Goal: Task Accomplishment & Management: Manage account settings

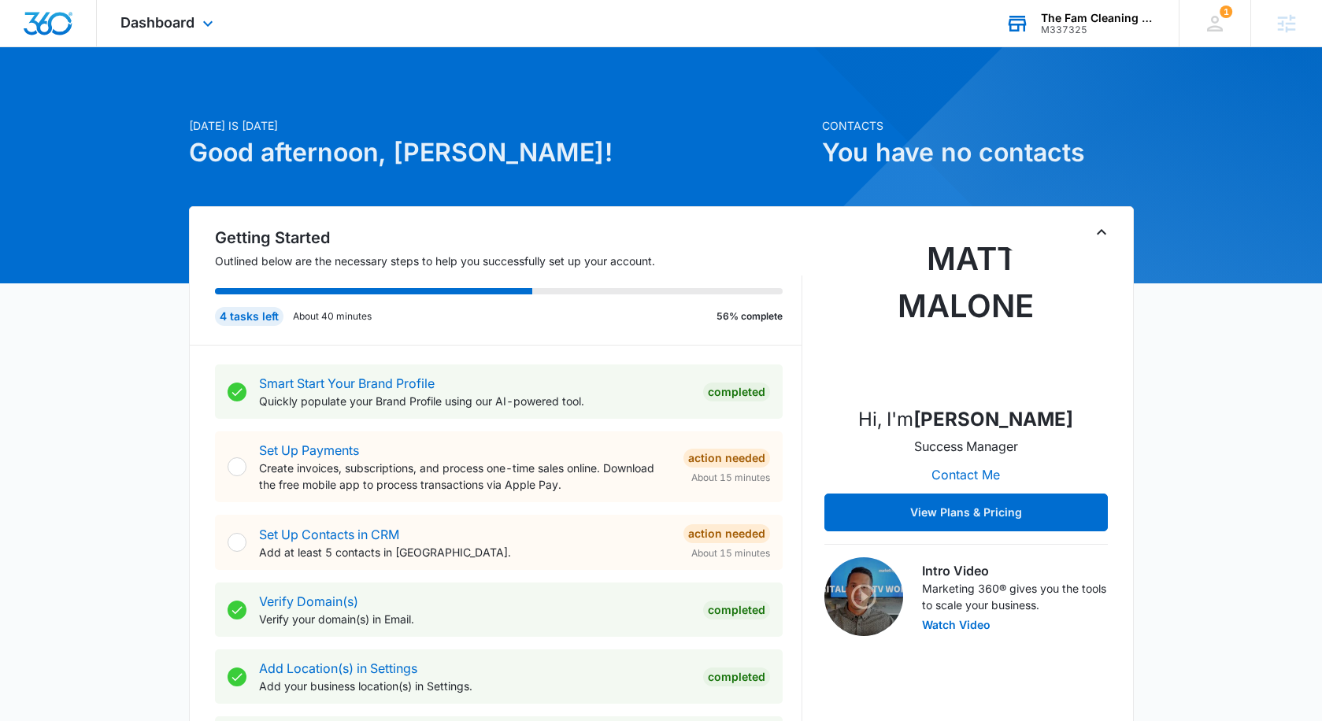
click at [1061, 12] on div "The Fam Cleaning Crew" at bounding box center [1098, 18] width 115 height 13
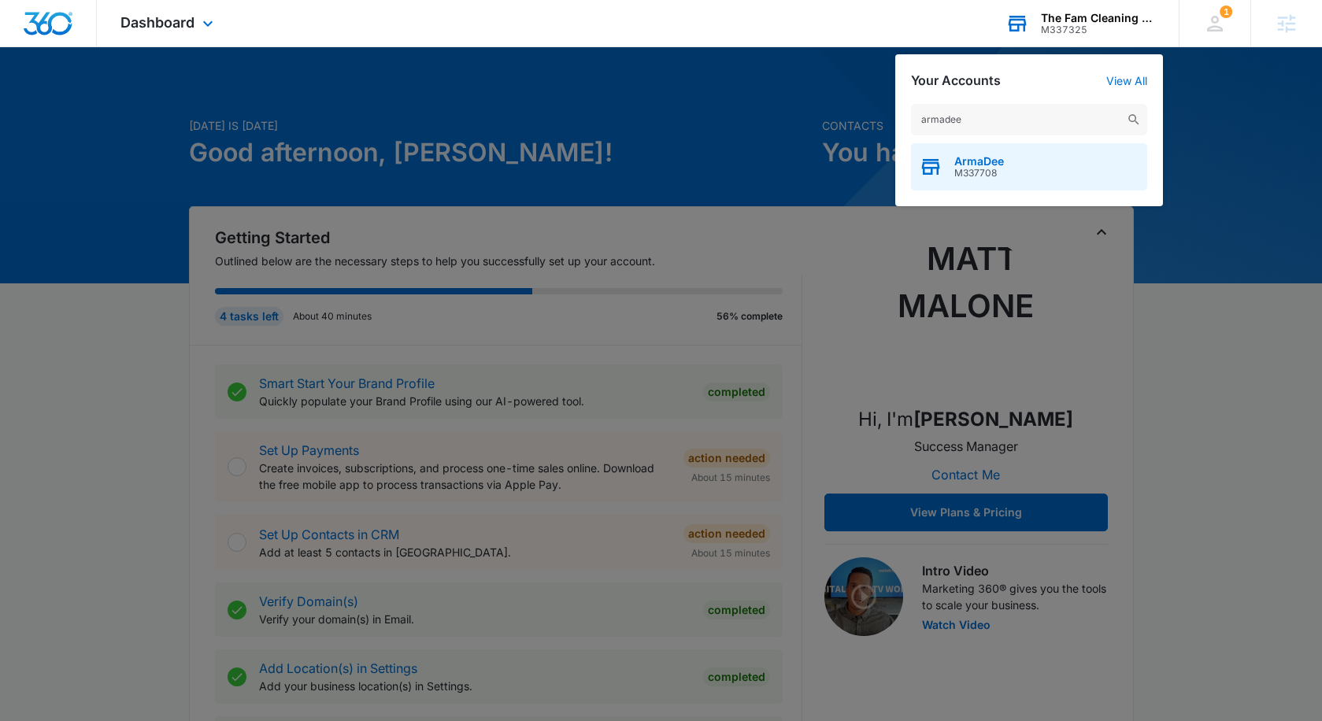
type input "armadee"
click at [972, 155] on span "ArmaDee" at bounding box center [979, 161] width 50 height 13
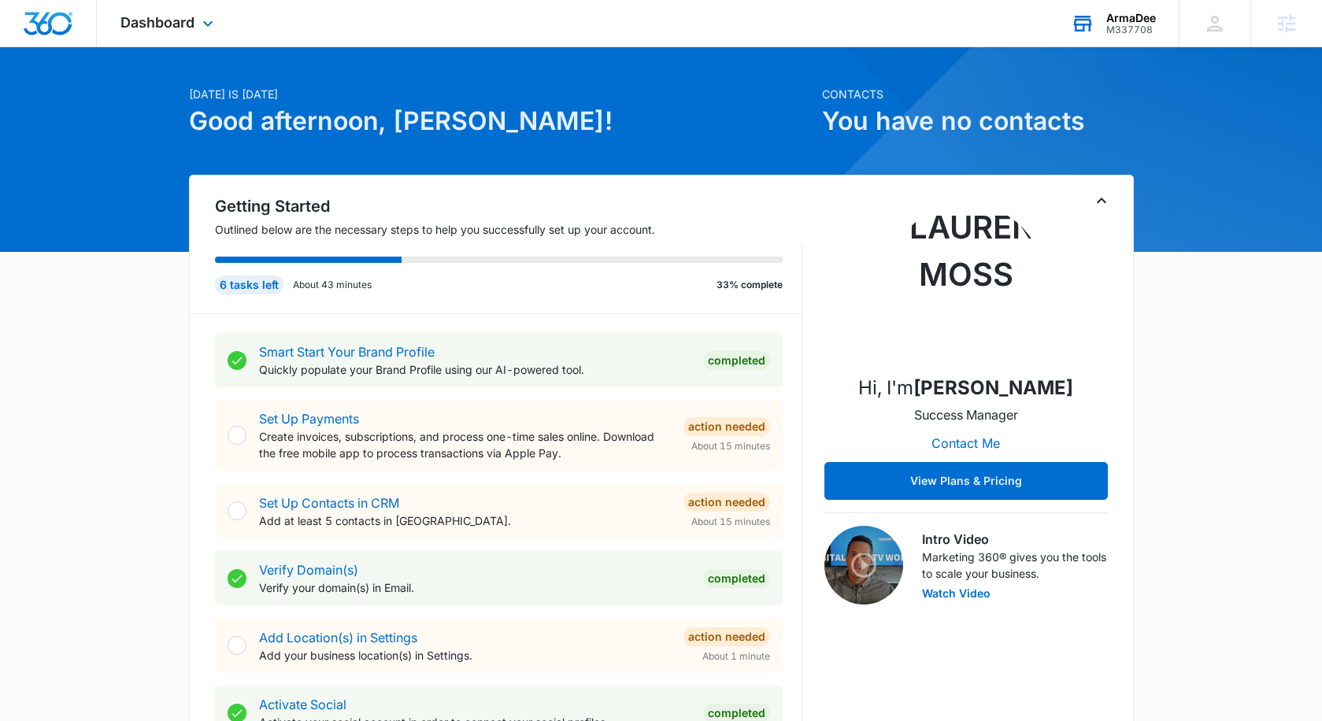
scroll to position [8, 0]
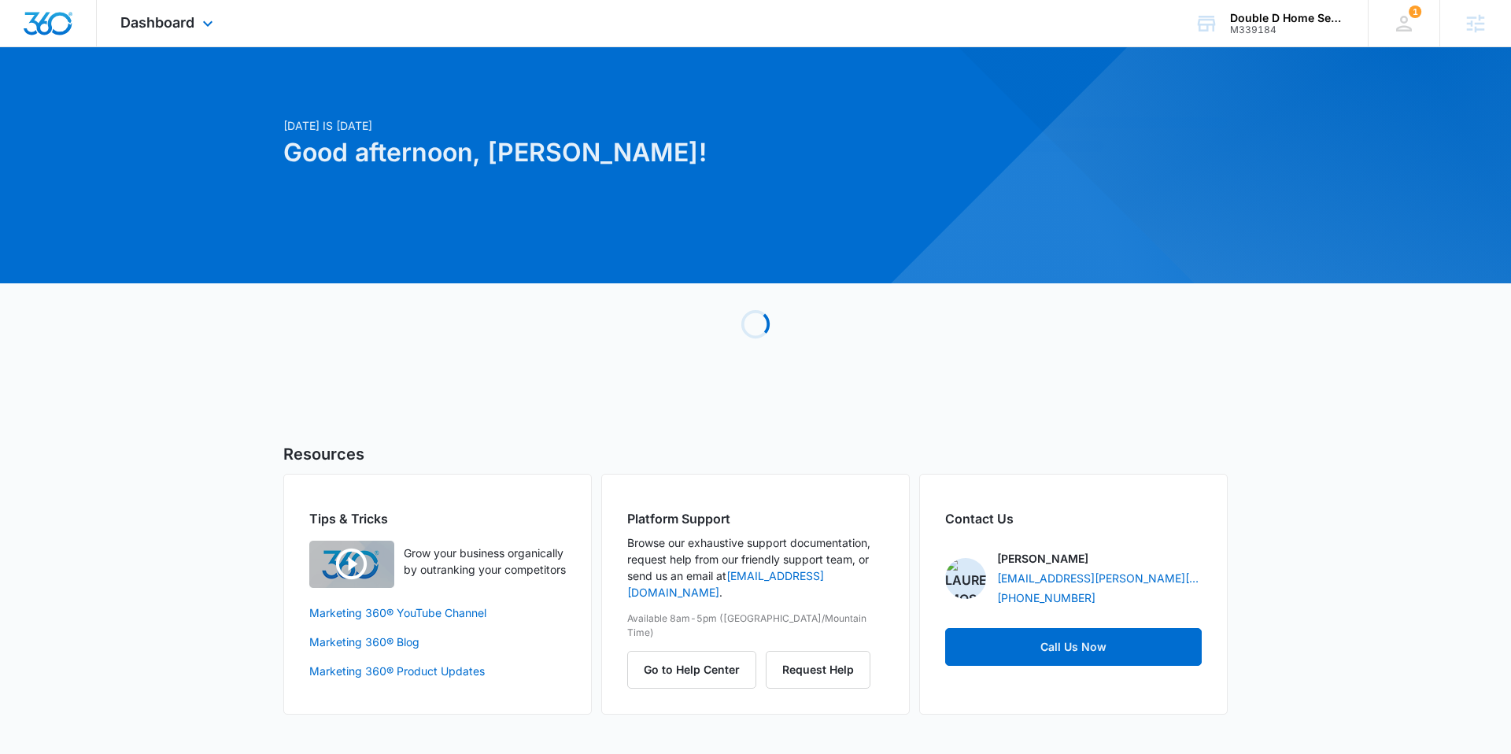
click at [206, 31] on icon at bounding box center [207, 23] width 19 height 19
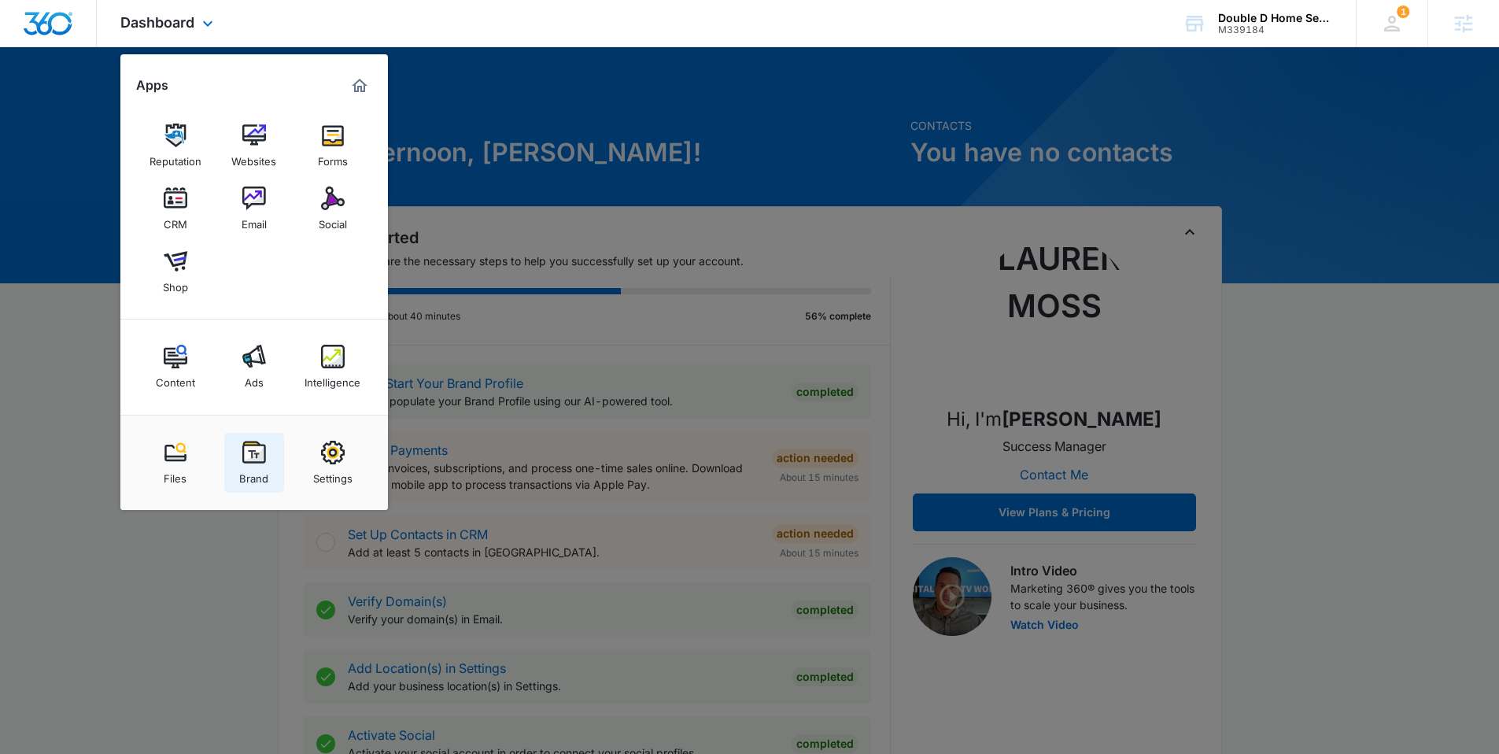
click at [239, 442] on link "Brand" at bounding box center [254, 463] width 60 height 60
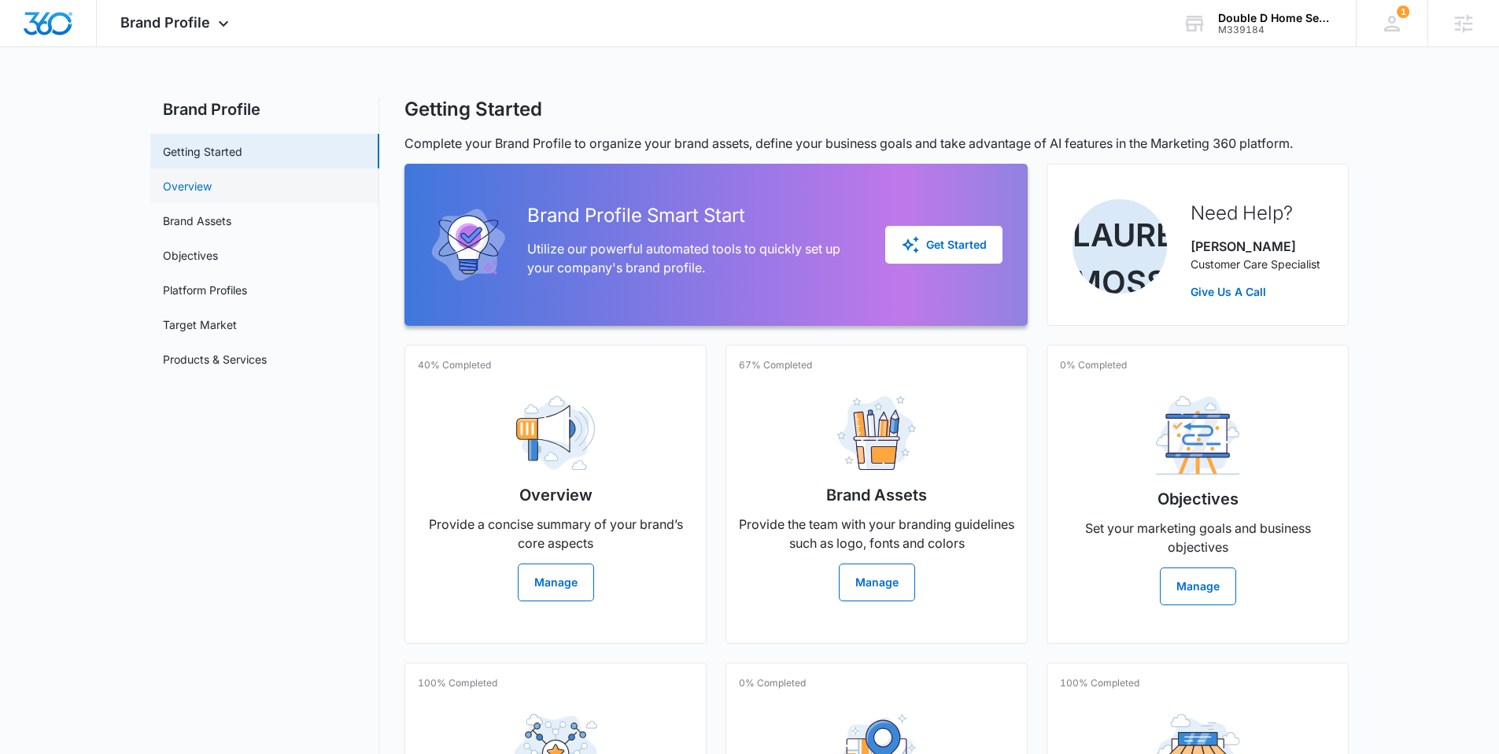
click at [212, 190] on link "Overview" at bounding box center [187, 186] width 49 height 17
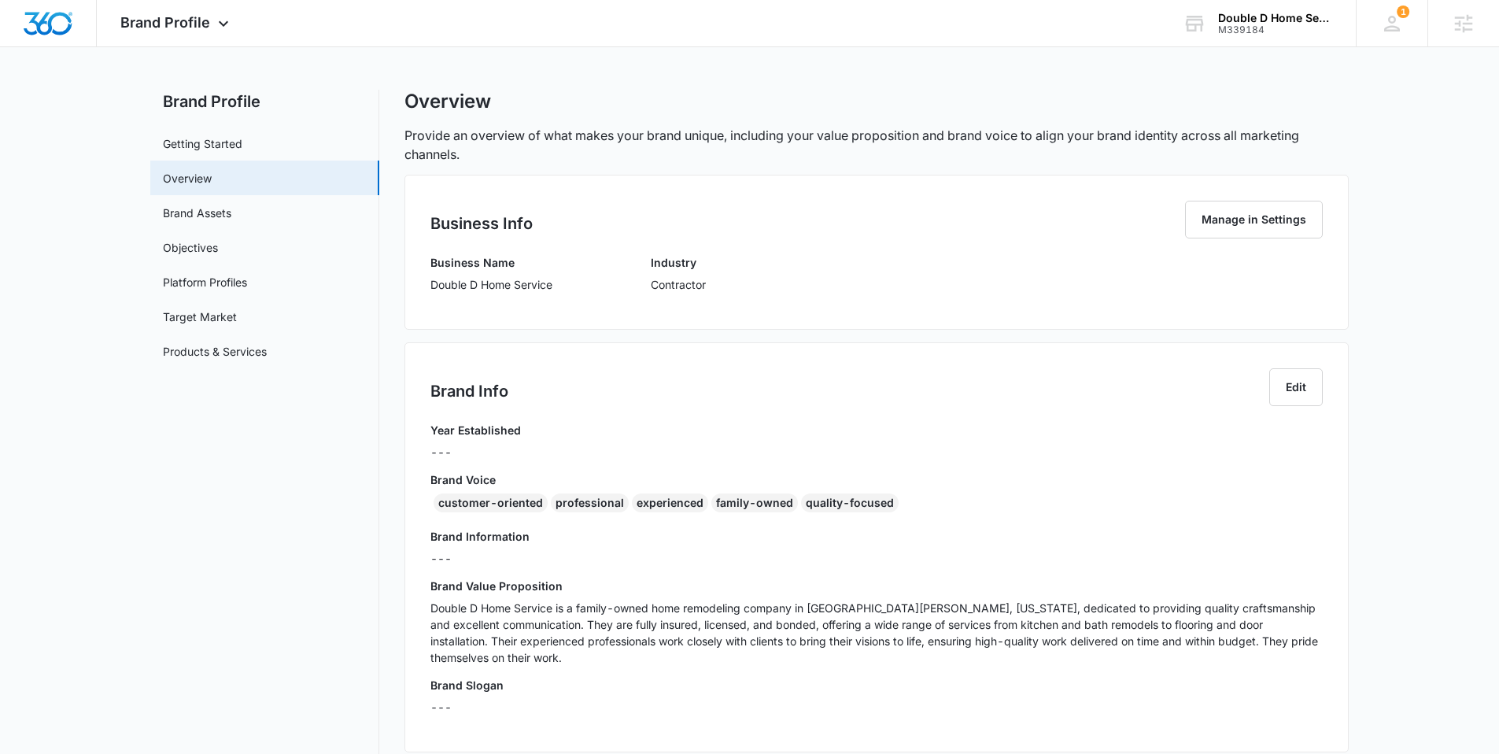
scroll to position [20, 0]
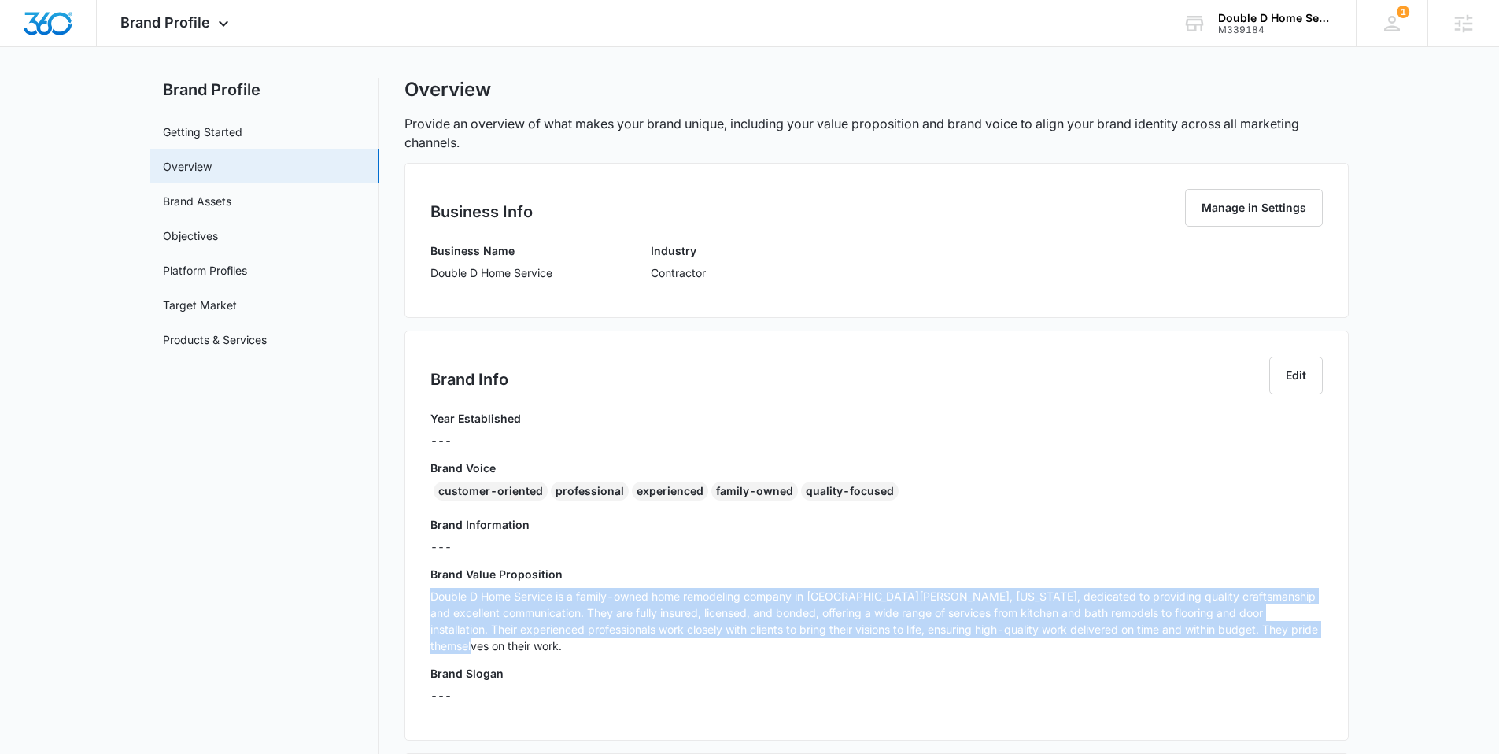
drag, startPoint x: 493, startPoint y: 645, endPoint x: 426, endPoint y: 599, distance: 81.0
click at [426, 599] on div "Brand Info Edit Year Established --- Brand Voice customer-oriented professional…" at bounding box center [877, 536] width 945 height 410
copy p "Double D Home Service is a family-owned home remodeling company in Fort Atkinso…"
